Goal: Task Accomplishment & Management: Manage account settings

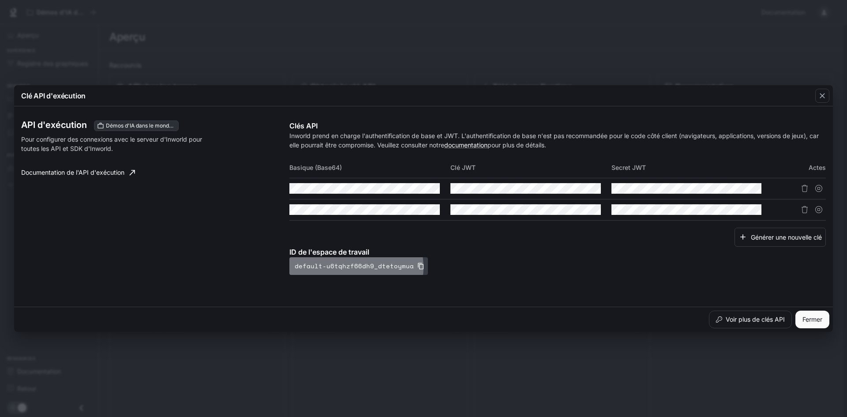
drag, startPoint x: 340, startPoint y: 254, endPoint x: 351, endPoint y: 267, distance: 17.6
click at [351, 267] on font "default-u6tqhzf66dh9_dtetoymua" at bounding box center [354, 265] width 119 height 9
click at [121, 170] on font "Documentation de l'API d'exécution" at bounding box center [72, 173] width 103 height 8
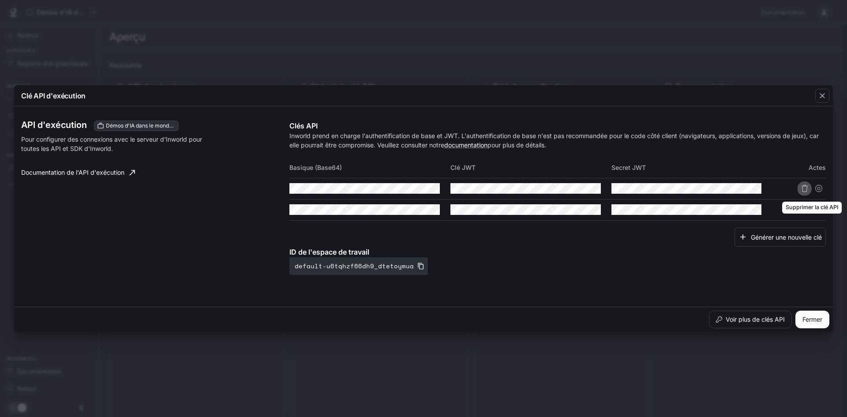
click at [804, 190] on icon "Supprimer la clé API" at bounding box center [804, 188] width 7 height 7
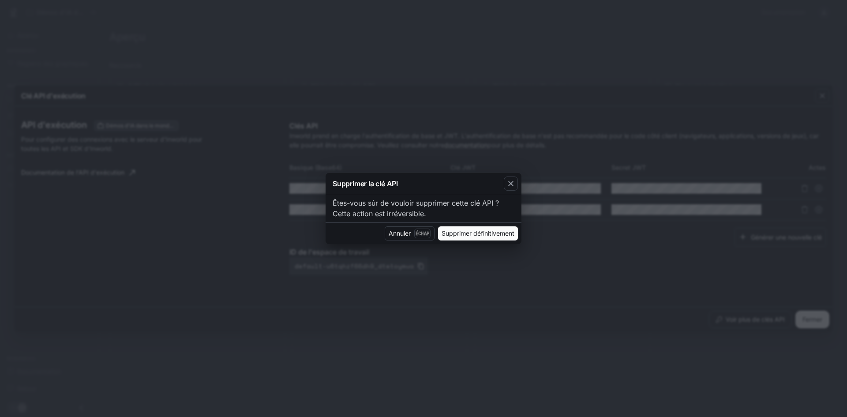
click at [464, 232] on font "Supprimer définitivement" at bounding box center [478, 233] width 73 height 8
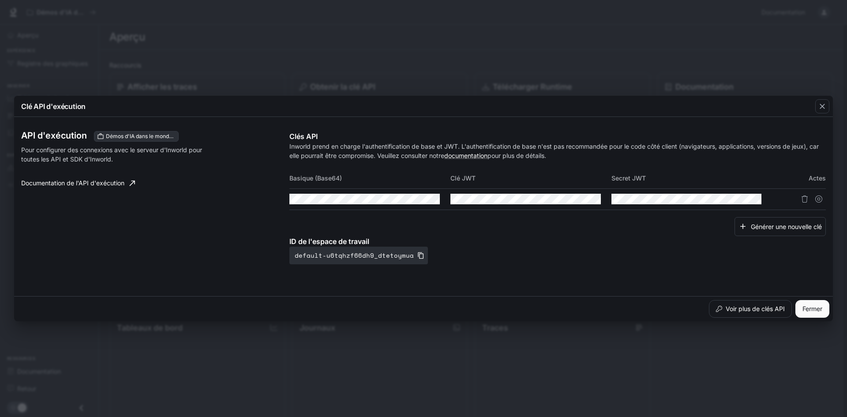
drag, startPoint x: 397, startPoint y: 258, endPoint x: 233, endPoint y: 212, distance: 170.5
click at [233, 212] on div "API d'exécution Démos d'IA dans le monde réel Pour configurer des connexions av…" at bounding box center [155, 197] width 268 height 133
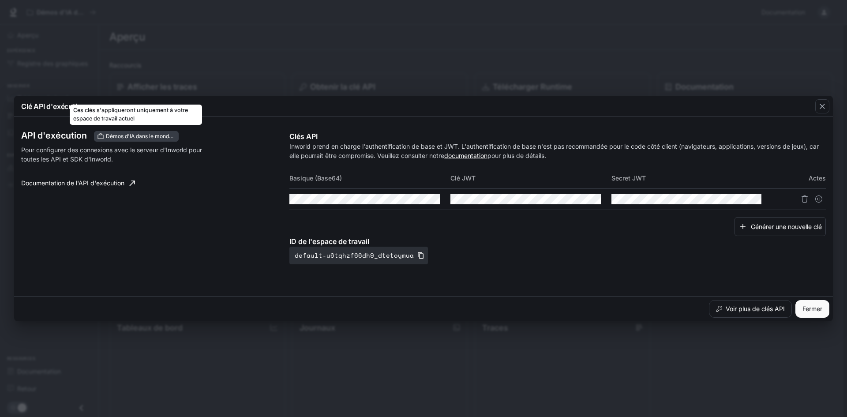
click at [153, 135] on font "Démos d'IA dans le monde réel" at bounding box center [144, 136] width 77 height 7
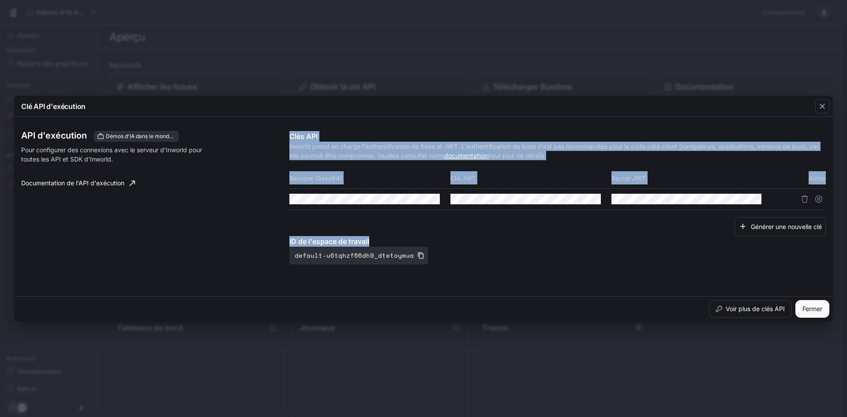
drag, startPoint x: 379, startPoint y: 241, endPoint x: 283, endPoint y: 240, distance: 96.2
click at [283, 240] on div "API d'exécution Démos d'IA dans le monde réel Pour configurer des connexions av…" at bounding box center [423, 206] width 805 height 172
click at [385, 228] on div "Générer une nouvelle clé" at bounding box center [557, 226] width 537 height 19
drag, startPoint x: 379, startPoint y: 240, endPoint x: 289, endPoint y: 242, distance: 90.0
click at [289, 242] on div "API d'exécution Démos d'IA dans le monde réel Pour configurer des connexions av…" at bounding box center [423, 206] width 805 height 172
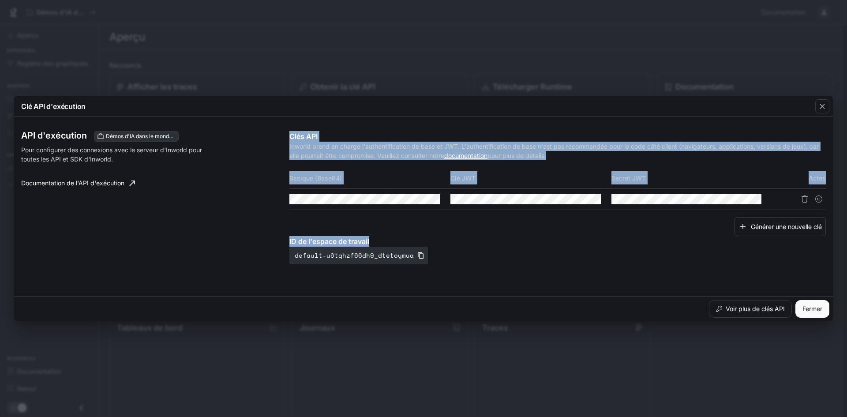
click at [324, 229] on div "Générer une nouvelle clé" at bounding box center [557, 226] width 537 height 19
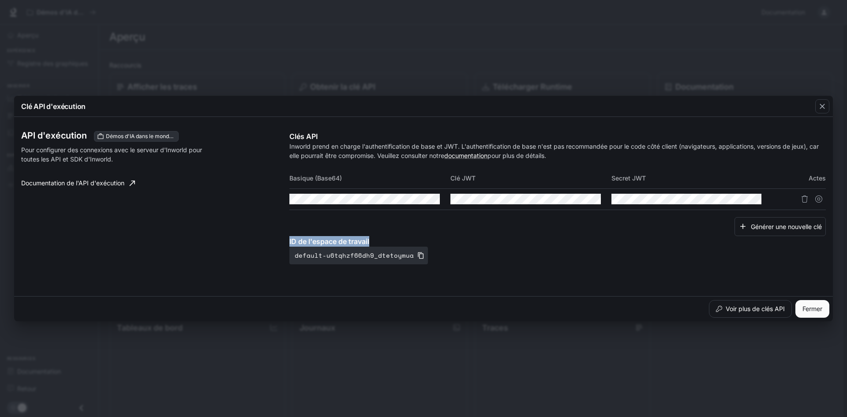
drag, startPoint x: 372, startPoint y: 242, endPoint x: 301, endPoint y: 241, distance: 71.0
click at [291, 241] on p "ID de l'espace de travail" at bounding box center [557, 241] width 537 height 11
copy font "D de l'espace de travail"
drag, startPoint x: 428, startPoint y: 253, endPoint x: 416, endPoint y: 253, distance: 12.8
click at [428, 253] on div "ID de l'espace de travail default-u6tqhzf66dh9_dtetoymua" at bounding box center [557, 250] width 537 height 28
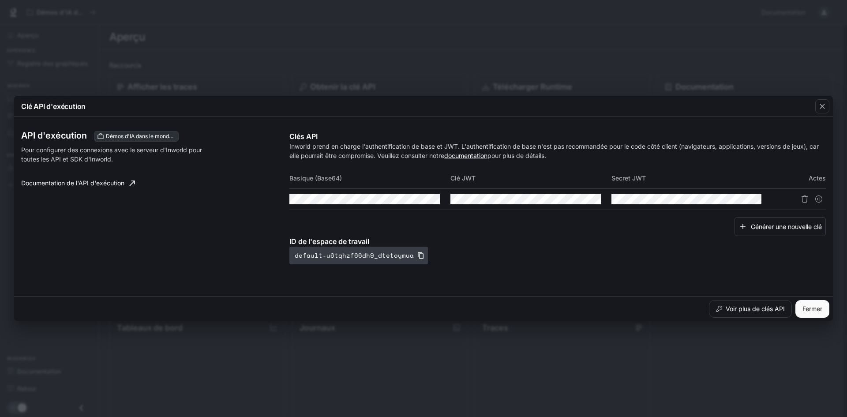
click at [417, 253] on icon "button" at bounding box center [420, 255] width 7 height 7
drag, startPoint x: 377, startPoint y: 240, endPoint x: 290, endPoint y: 244, distance: 87.5
click at [290, 244] on p "ID de l'espace de travail" at bounding box center [557, 241] width 537 height 11
copy font "ID de l'espace de travail"
click at [404, 256] on font "default-u6tqhzf66dh9_dtetoymua" at bounding box center [354, 255] width 119 height 9
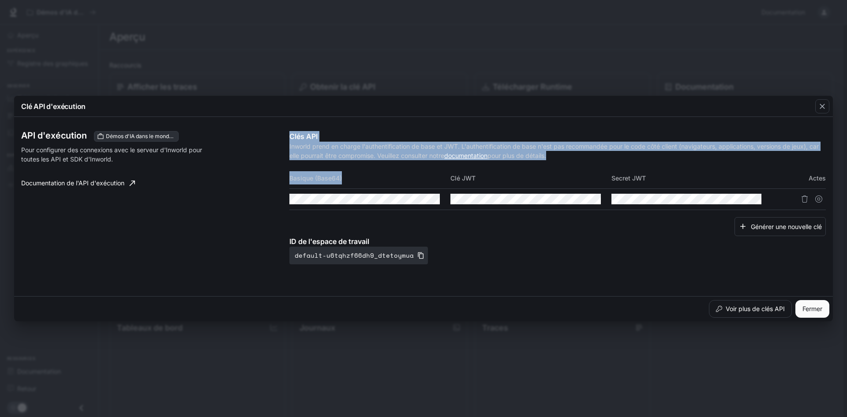
drag, startPoint x: 284, startPoint y: 176, endPoint x: 348, endPoint y: 176, distance: 64.0
click at [348, 176] on div "API d'exécution Démos d'IA dans le monde réel Pour configurer des connexions av…" at bounding box center [423, 206] width 805 height 172
click at [355, 173] on th "Basique (Base64)" at bounding box center [369, 177] width 161 height 21
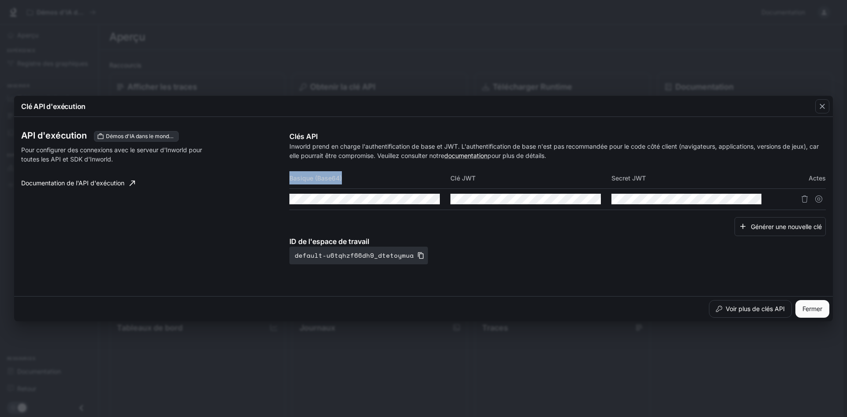
drag, startPoint x: 342, startPoint y: 176, endPoint x: 289, endPoint y: 176, distance: 52.9
click at [289, 176] on th "Basique (Base64)" at bounding box center [369, 177] width 161 height 21
copy font "Basique (Base64)"
click at [416, 202] on icon "button" at bounding box center [416, 198] width 7 height 7
click at [426, 203] on button "Copie de base (Base64)" at bounding box center [432, 198] width 15 height 15
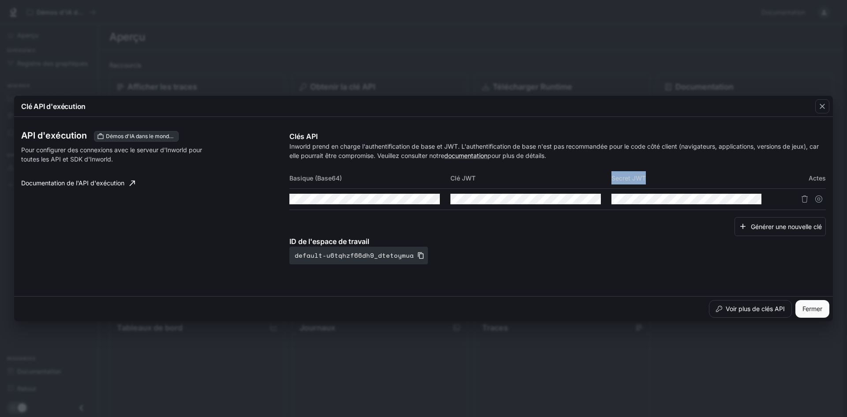
drag, startPoint x: 668, startPoint y: 177, endPoint x: 631, endPoint y: 177, distance: 37.9
click at [603, 177] on tr "Basique (Base64) Clé JWT Secret JWT Actes" at bounding box center [557, 177] width 537 height 21
copy tr "Clé JWT Secret JWT"
click at [736, 199] on icon "button" at bounding box center [738, 198] width 7 height 7
click at [749, 199] on button "Copie secrète" at bounding box center [754, 198] width 15 height 15
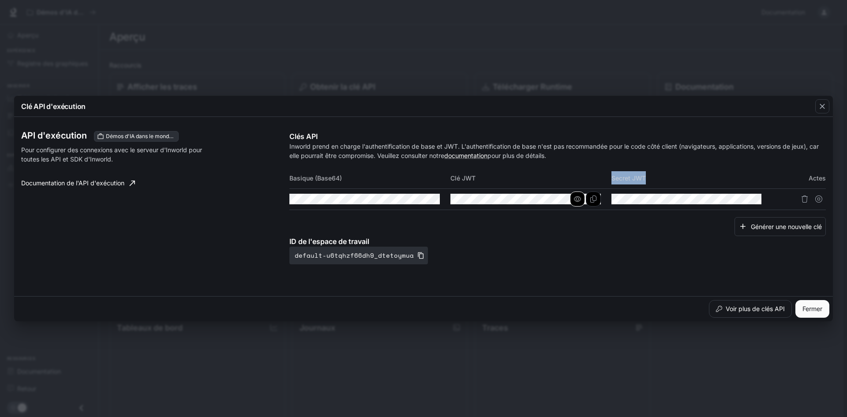
click at [575, 198] on icon "button" at bounding box center [577, 198] width 7 height 7
click at [574, 198] on icon "button" at bounding box center [577, 198] width 7 height 7
click at [418, 196] on icon "button" at bounding box center [416, 198] width 7 height 7
click at [738, 199] on icon "button" at bounding box center [738, 198] width 7 height 7
click at [774, 230] on font "Générer une nouvelle clé" at bounding box center [786, 226] width 71 height 8
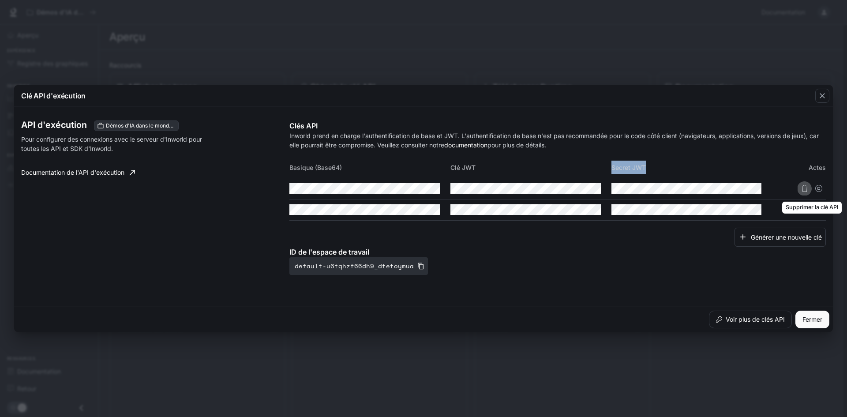
click at [803, 185] on icon "Supprimer la clé API" at bounding box center [804, 188] width 7 height 7
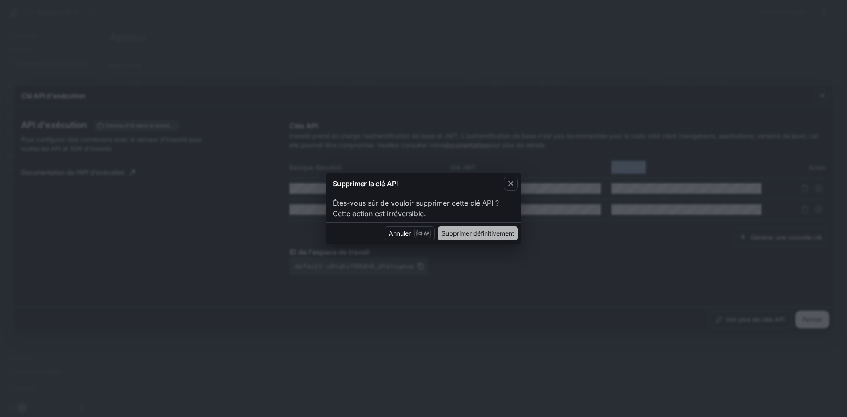
click at [458, 229] on font "Supprimer définitivement" at bounding box center [478, 233] width 73 height 11
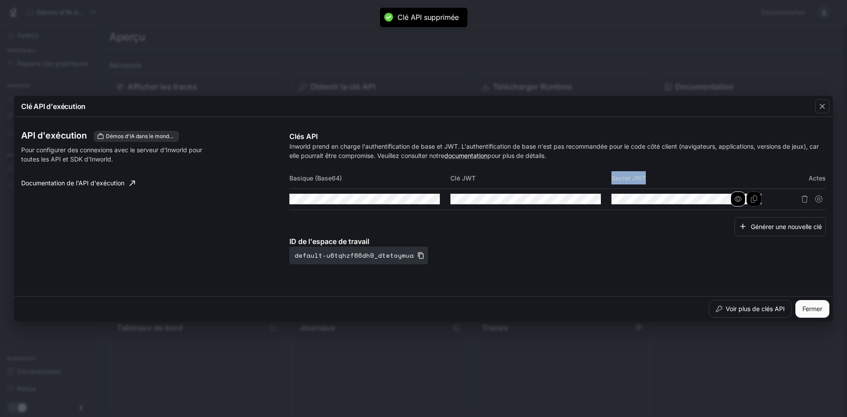
click at [739, 196] on icon "button" at bounding box center [738, 198] width 7 height 7
click at [578, 201] on icon "button" at bounding box center [577, 198] width 7 height 7
click at [577, 199] on icon "button" at bounding box center [577, 199] width 7 height 6
click at [417, 198] on icon "button" at bounding box center [416, 198] width 7 height 5
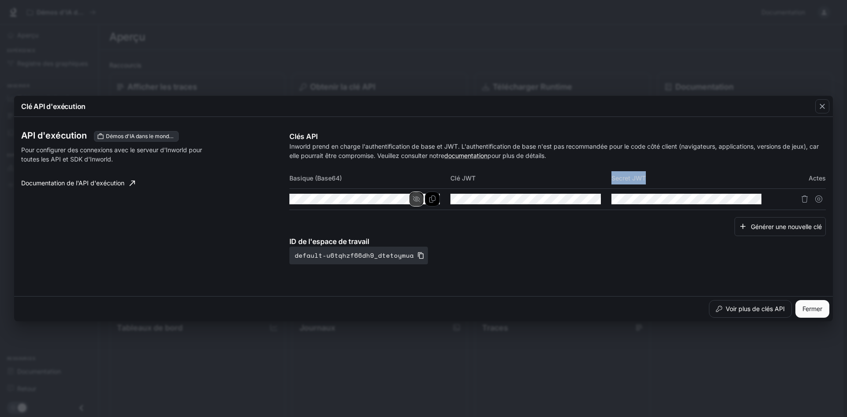
click at [415, 198] on icon "button" at bounding box center [416, 199] width 7 height 6
click at [106, 186] on font "Documentation de l'API d'exécution" at bounding box center [72, 183] width 103 height 8
click at [823, 99] on button "button" at bounding box center [822, 106] width 21 height 21
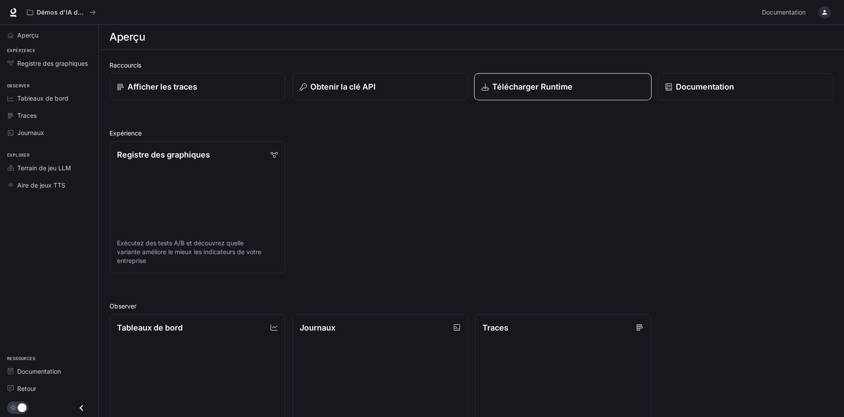
click at [589, 95] on link "Télécharger Runtime" at bounding box center [562, 86] width 177 height 27
click at [361, 90] on font "Obtenir la clé API" at bounding box center [342, 86] width 66 height 9
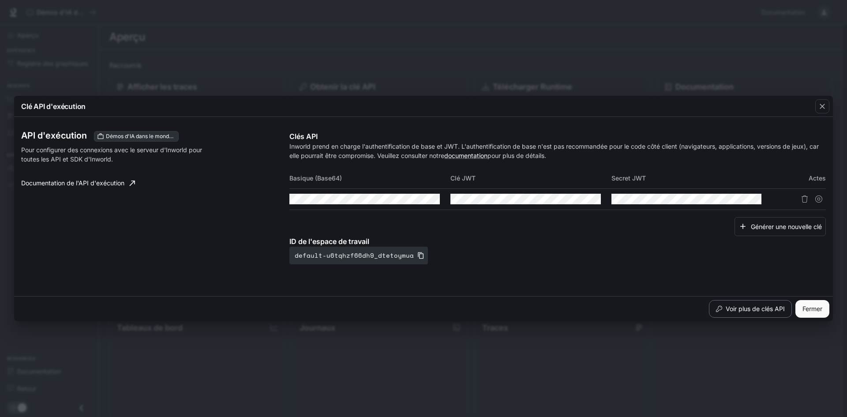
click at [760, 309] on font "Voir plus de clés API" at bounding box center [755, 309] width 59 height 8
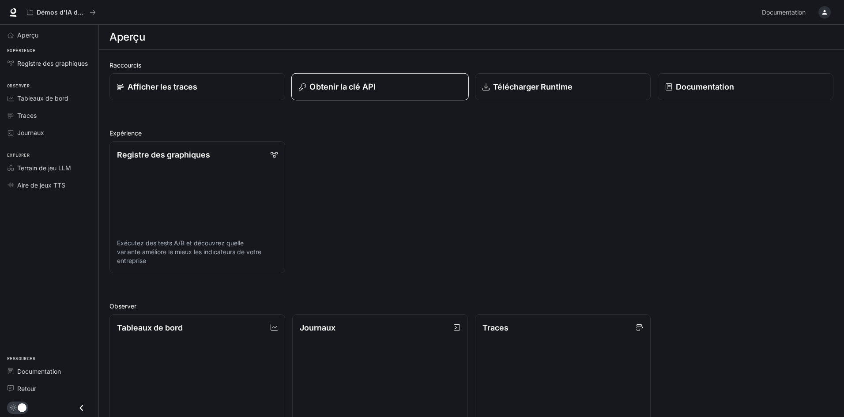
click at [418, 82] on div "Obtenir la clé API" at bounding box center [380, 87] width 162 height 12
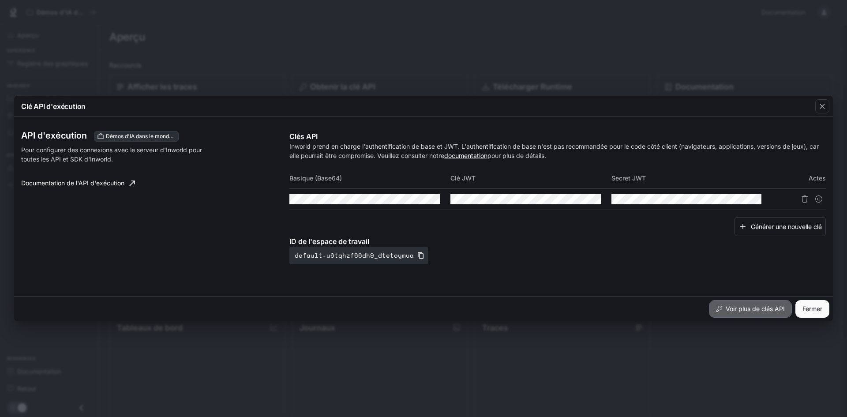
drag, startPoint x: 754, startPoint y: 307, endPoint x: 779, endPoint y: 308, distance: 24.7
click at [779, 308] on font "Voir plus de clés API" at bounding box center [755, 309] width 59 height 8
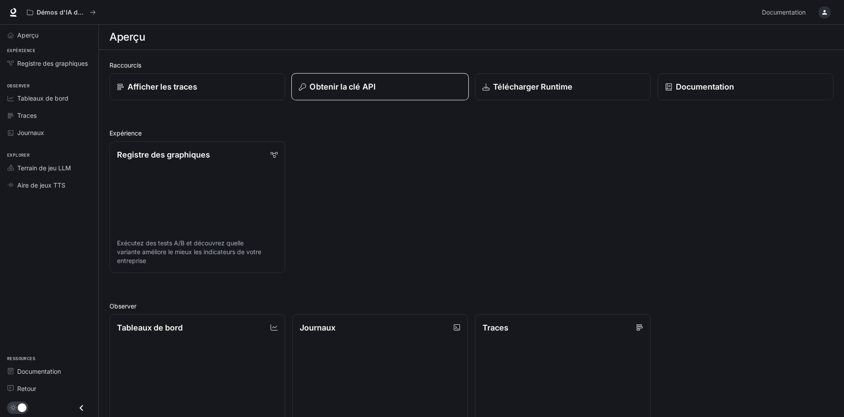
click at [402, 91] on div "Obtenir la clé API" at bounding box center [380, 87] width 162 height 12
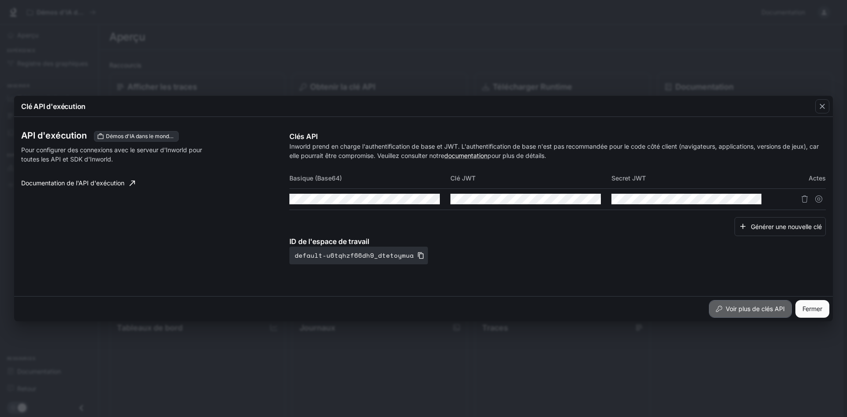
click at [766, 304] on font "Voir plus de clés API" at bounding box center [755, 308] width 59 height 11
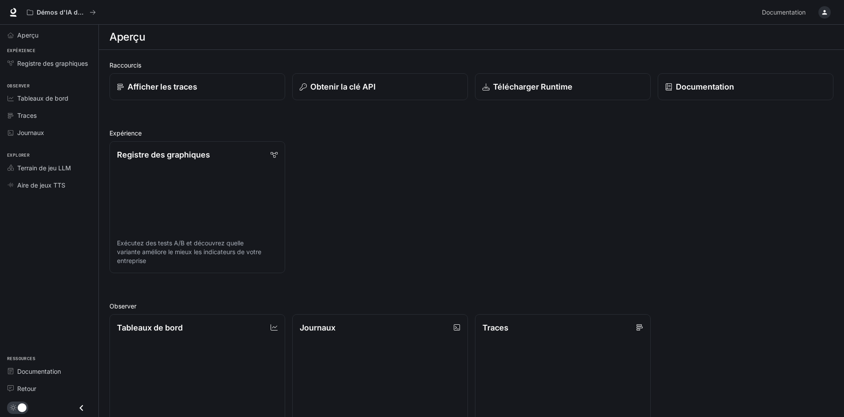
click at [826, 12] on icon "button" at bounding box center [824, 12] width 7 height 7
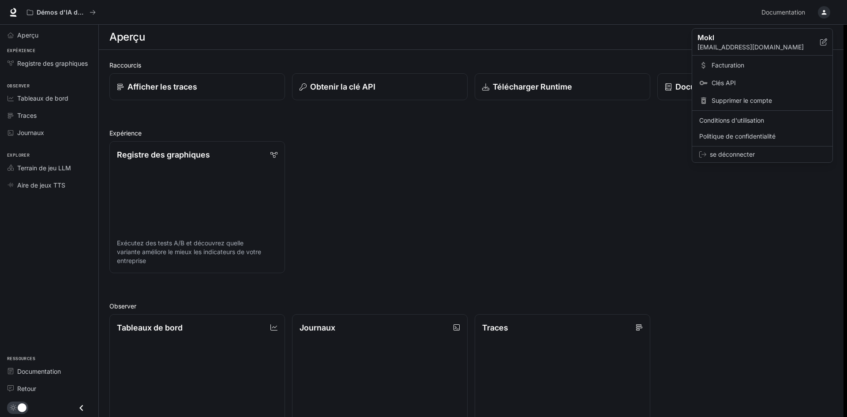
click at [736, 83] on font "Clés API" at bounding box center [724, 83] width 24 height 8
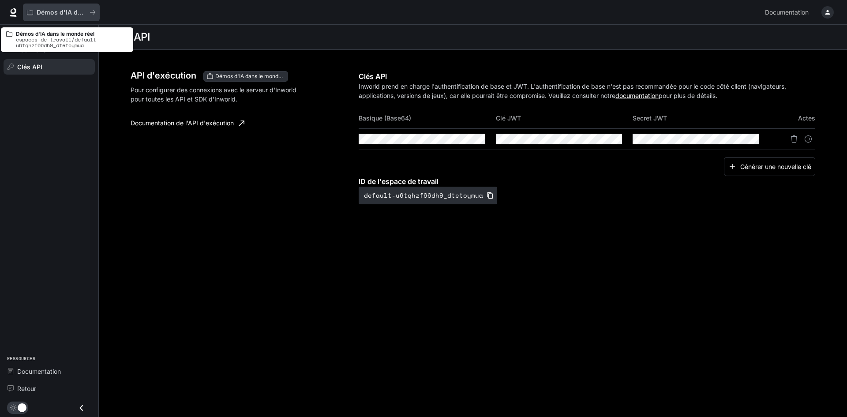
click at [63, 51] on div "Démos d'IA dans le monde réel espaces de travail/default-u6tqhzf66dh9_dtetoymua" at bounding box center [67, 39] width 132 height 25
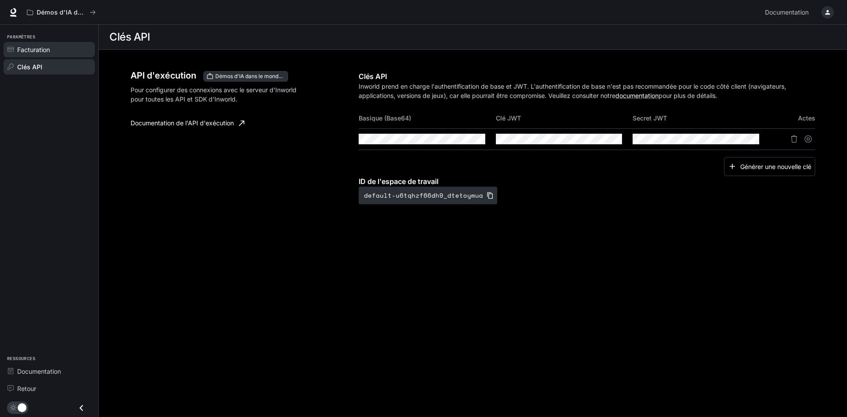
click at [34, 53] on font "Facturation" at bounding box center [33, 50] width 33 height 8
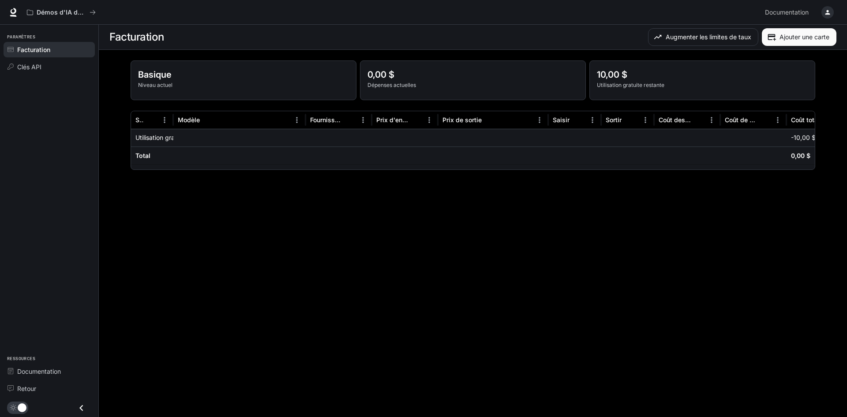
click at [261, 137] on div at bounding box center [239, 138] width 132 height 18
click at [168, 135] on div "Utilisation gratuite" at bounding box center [152, 138] width 42 height 18
click at [214, 140] on div at bounding box center [239, 138] width 132 height 18
click at [53, 68] on div "Clés API" at bounding box center [54, 66] width 74 height 9
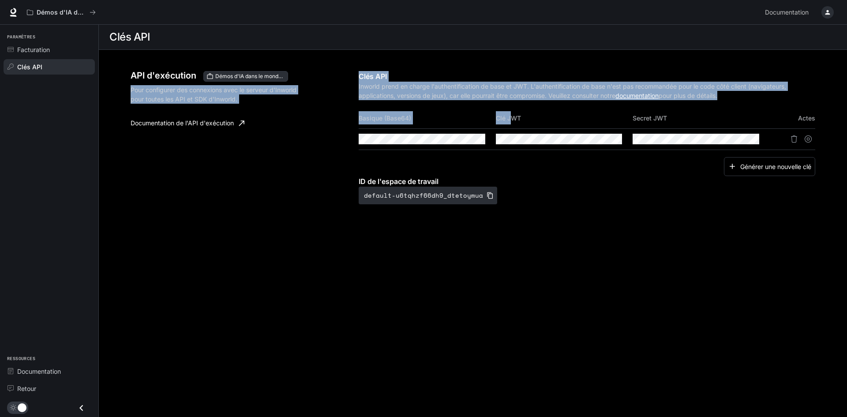
drag, startPoint x: 341, startPoint y: 76, endPoint x: 456, endPoint y: 105, distance: 119.0
click at [513, 114] on div "API d'exécution Démos d'IA dans le monde réel Pour configurer des connexions av…" at bounding box center [473, 146] width 685 height 172
click at [349, 77] on div "API d'exécution Démos d'IA dans le monde réel" at bounding box center [241, 76] width 221 height 11
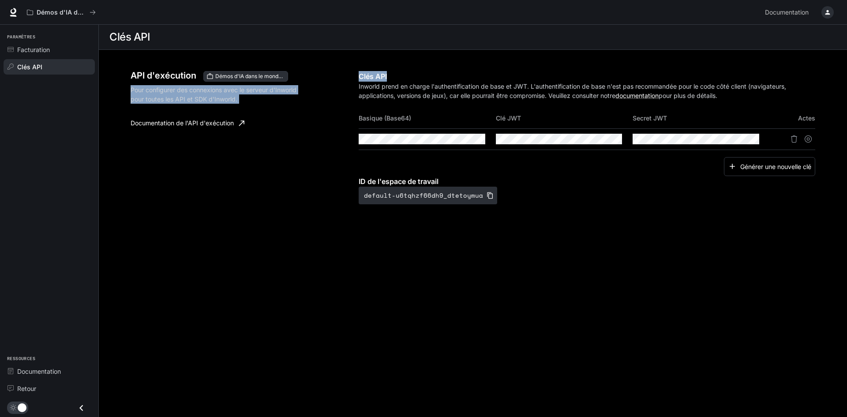
drag, startPoint x: 357, startPoint y: 68, endPoint x: 428, endPoint y: 77, distance: 71.6
click at [428, 79] on div "API d'exécution Démos d'IA dans le monde réel Pour configurer des connexions av…" at bounding box center [473, 146] width 685 height 172
click at [356, 53] on div "API d'exécution Démos d'IA dans le monde réel Pour configurer des connexions av…" at bounding box center [473, 146] width 706 height 193
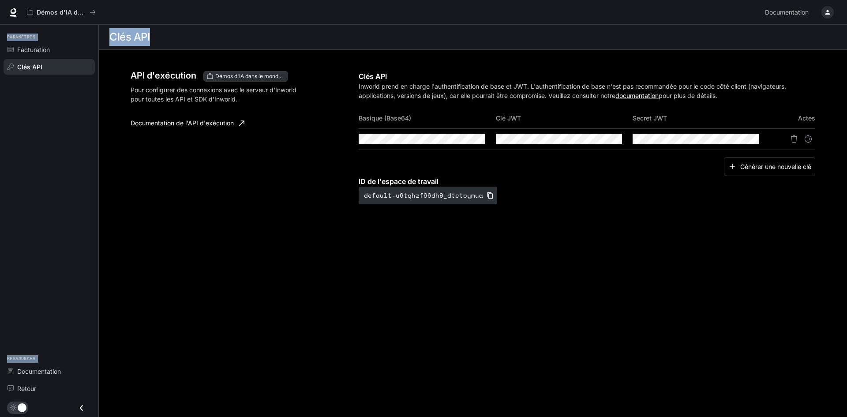
drag, startPoint x: 106, startPoint y: 19, endPoint x: 171, endPoint y: 45, distance: 69.9
click at [171, 45] on div "Accéder au contenu principal Démos d'IA dans le monde réel Documentation Docume…" at bounding box center [423, 208] width 847 height 417
click at [168, 46] on section "Clés API" at bounding box center [473, 37] width 748 height 25
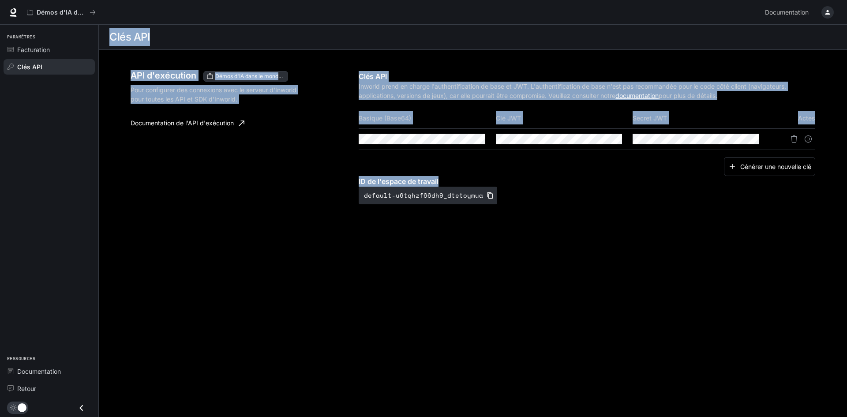
drag, startPoint x: 109, startPoint y: 37, endPoint x: 506, endPoint y: 240, distance: 446.2
click at [506, 240] on main "Clés API API d'exécution Démos d'IA dans le monde réel Pour configurer des conn…" at bounding box center [473, 221] width 748 height 392
copy main "Clés API API d'exécution Démos d'IA dans le monde réel Pour configurer des conn…"
click at [740, 139] on button "button" at bounding box center [735, 138] width 15 height 15
click at [459, 139] on icon "button" at bounding box center [461, 138] width 7 height 7
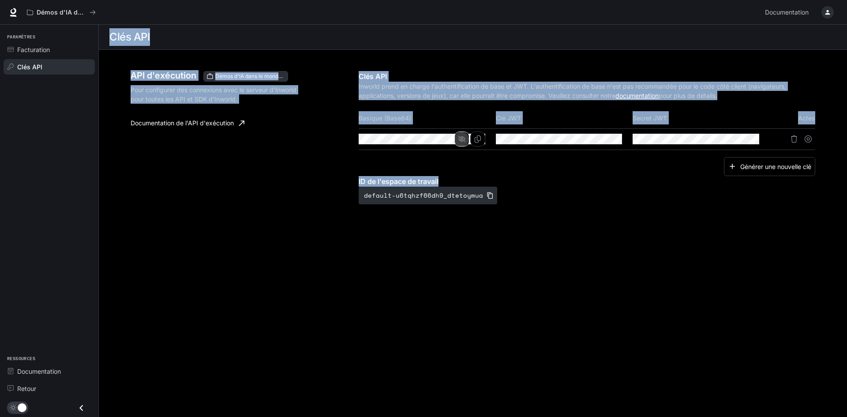
click at [459, 139] on icon "button" at bounding box center [461, 138] width 7 height 7
click at [761, 166] on font "Générer une nouvelle clé" at bounding box center [775, 166] width 71 height 8
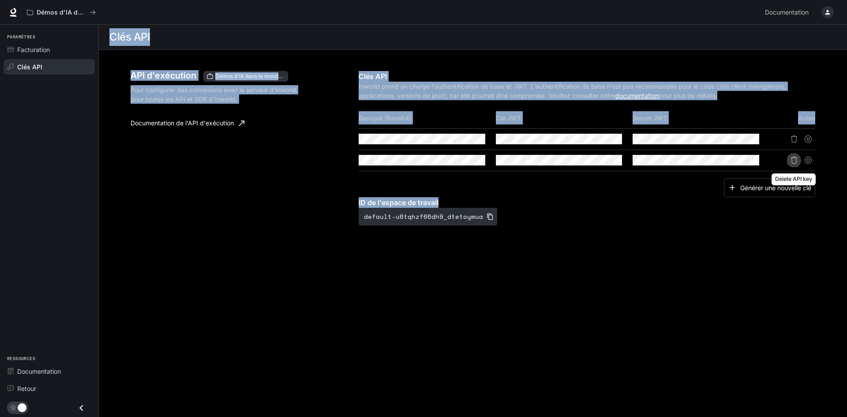
click at [790, 162] on button "Supprimer la clé API" at bounding box center [794, 160] width 14 height 14
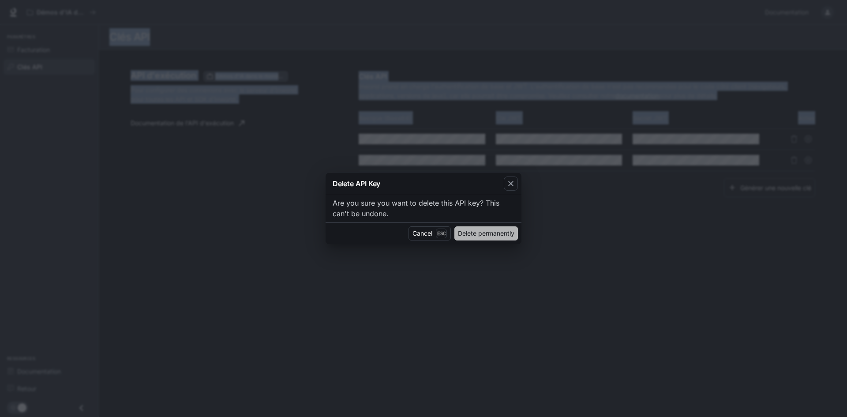
click at [508, 240] on button "Delete permanently" at bounding box center [486, 233] width 64 height 14
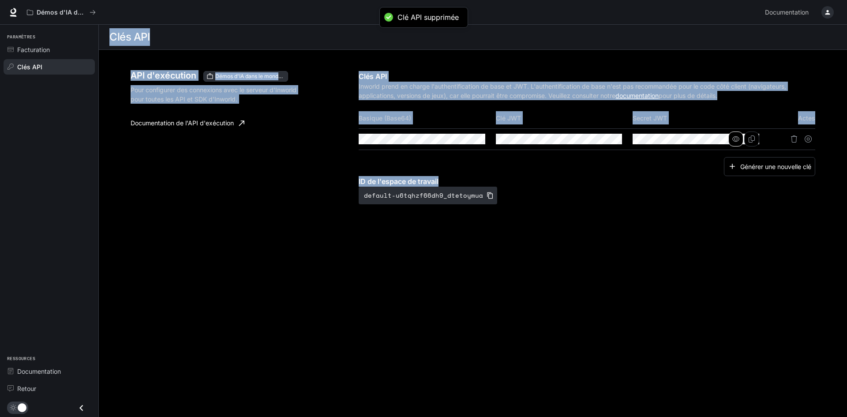
click at [738, 140] on icon "button" at bounding box center [735, 138] width 7 height 7
click at [603, 138] on button "button" at bounding box center [598, 138] width 15 height 15
click at [466, 143] on button "button" at bounding box center [461, 138] width 15 height 15
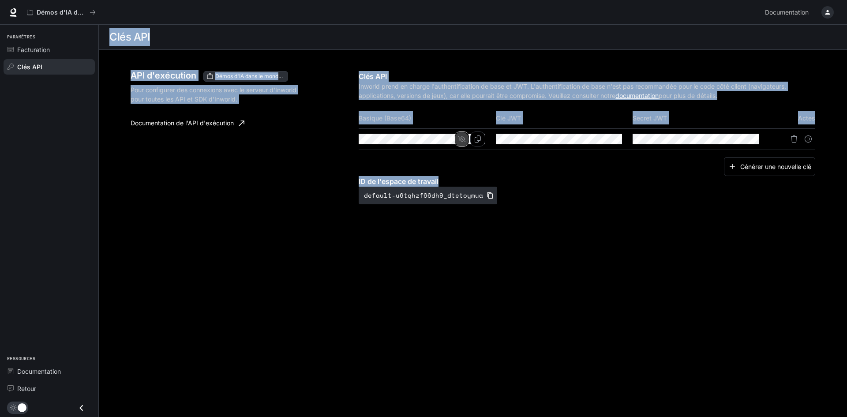
click at [464, 142] on icon "button" at bounding box center [461, 138] width 7 height 7
click at [465, 137] on icon "button" at bounding box center [461, 138] width 7 height 7
click at [477, 137] on icon "Copie de base (Base64)" at bounding box center [477, 138] width 7 height 7
